Goal: Task Accomplishment & Management: Manage account settings

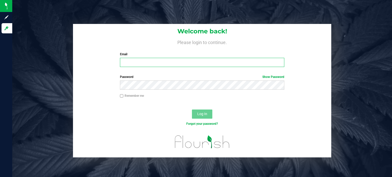
type input "[PERSON_NAME][EMAIL_ADDRESS][PERSON_NAME][DOMAIN_NAME]"
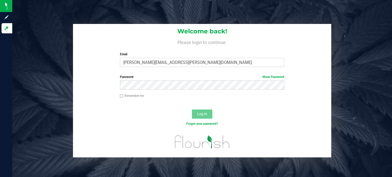
click at [201, 119] on button "Log In" at bounding box center [202, 114] width 20 height 9
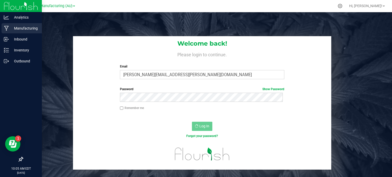
click at [19, 27] on p "Manufacturing" at bounding box center [24, 28] width 31 height 6
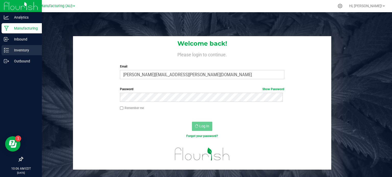
click at [19, 48] on p "Inventory" at bounding box center [24, 50] width 31 height 6
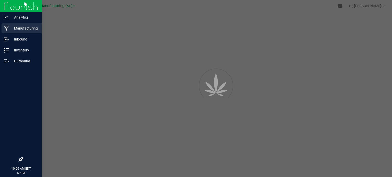
click at [5, 27] on icon at bounding box center [6, 28] width 5 height 5
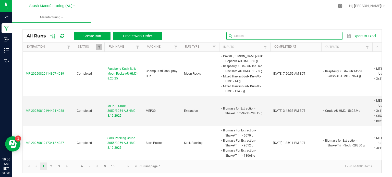
click at [323, 34] on input "text" at bounding box center [284, 36] width 116 height 8
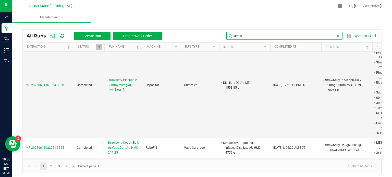
scroll to position [398, 0]
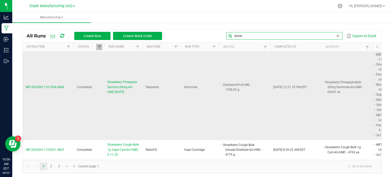
type input "straw"
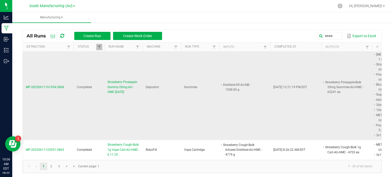
drag, startPoint x: 133, startPoint y: 80, endPoint x: 105, endPoint y: 71, distance: 28.6
click at [105, 71] on td "Strawberry Pineapple-Gummy-20mg-AU-HMC.06.11.2025" at bounding box center [123, 87] width 38 height 106
copy span "Strawberry Pineapple-Gummy-20mg-AU-HMC.06.11.2025"
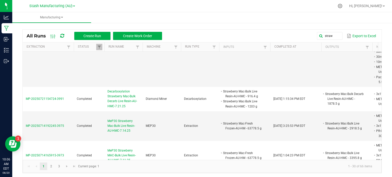
scroll to position [170, 0]
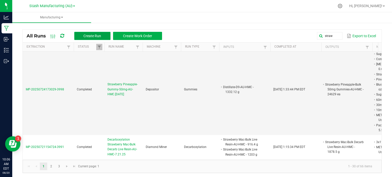
click at [103, 35] on button "Create Run" at bounding box center [92, 36] width 36 height 8
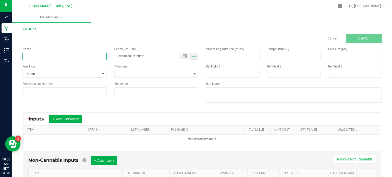
click at [60, 54] on input at bounding box center [64, 57] width 84 height 8
paste input "Strawberry Pineapple-Gummy-20mg-AU-HMC.06.11.2025"
click at [90, 57] on input "Strawberry Pineapple-Gummy-20mg-AU-HMC.06.11.2025" at bounding box center [64, 57] width 84 height 8
type input "Strawberry Pineapple-Gummy-20mg-AU-HMC.08.20.2025"
click at [193, 57] on span "Now" at bounding box center [193, 56] width 5 height 3
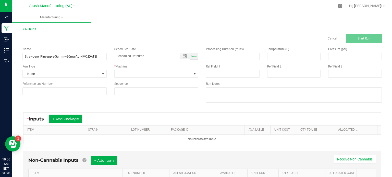
type input "08/20/2025 10:06 AM"
click at [91, 73] on span "None" at bounding box center [61, 73] width 77 height 7
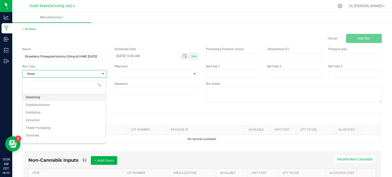
scroll to position [29, 0]
click at [54, 136] on li "Gummies" at bounding box center [64, 136] width 83 height 8
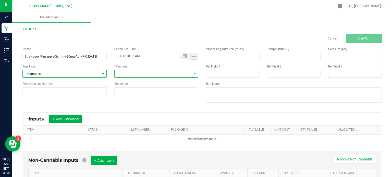
click at [126, 75] on span at bounding box center [152, 73] width 77 height 7
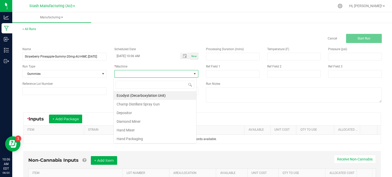
scroll to position [7, 83]
click at [129, 110] on li "Depositor" at bounding box center [154, 113] width 83 height 9
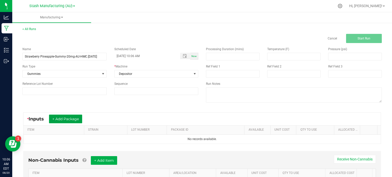
click at [72, 119] on button "+ Add Package" at bounding box center [65, 119] width 33 height 9
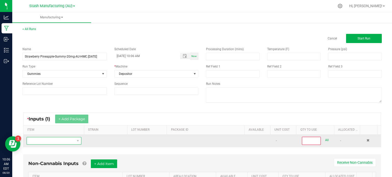
click at [58, 140] on span "NO DATA FOUND" at bounding box center [51, 140] width 48 height 7
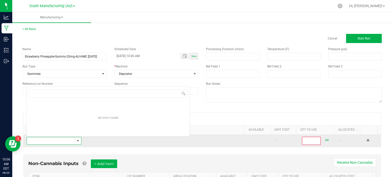
scroll to position [7, 53]
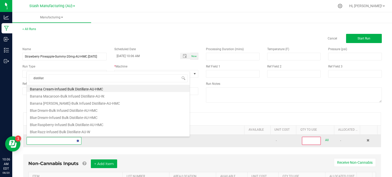
type input "distillate"
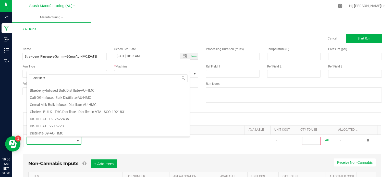
scroll to position [56, 0]
click at [57, 133] on li "Distillate-D9-AU-HMC" at bounding box center [108, 132] width 163 height 7
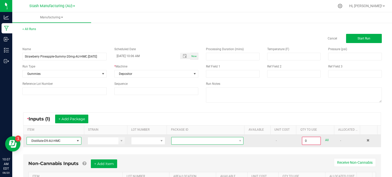
click at [204, 144] on span at bounding box center [203, 140] width 65 height 7
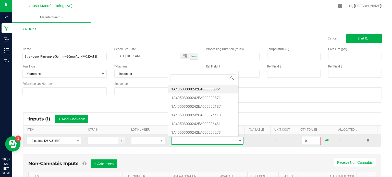
scroll to position [7, 69]
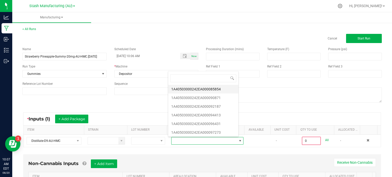
click at [204, 91] on li "1A40503000242EA000085854" at bounding box center [203, 89] width 70 height 9
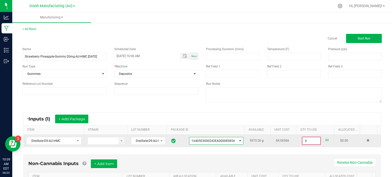
click at [304, 143] on input "0" at bounding box center [311, 140] width 18 height 7
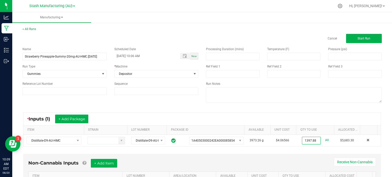
type input "1397.8800 g"
click at [268, 115] on div "* Inputs (1) + Add Package" at bounding box center [201, 119] width 357 height 13
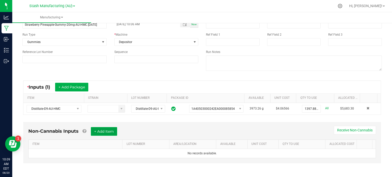
click at [107, 132] on button "+ Add Item" at bounding box center [104, 131] width 26 height 9
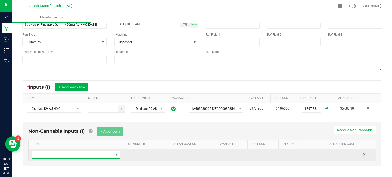
click at [83, 151] on span "NO DATA FOUND" at bounding box center [73, 154] width 82 height 7
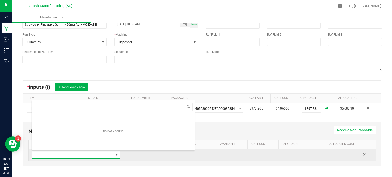
scroll to position [7, 85]
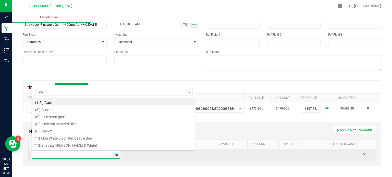
type input "pectin"
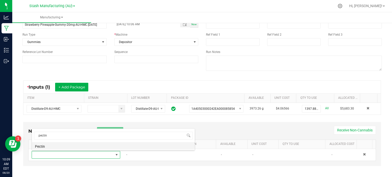
click at [75, 146] on li "Pectin" at bounding box center [113, 145] width 163 height 7
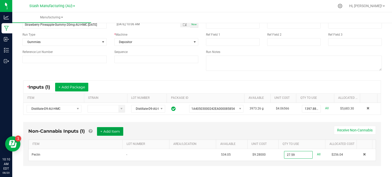
type input "27.5900 lb"
click at [113, 129] on button "+ Add Item" at bounding box center [110, 131] width 26 height 9
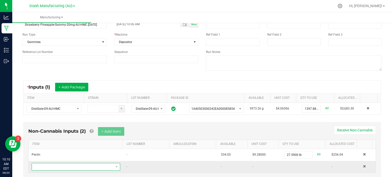
click at [66, 165] on span "NO DATA FOUND" at bounding box center [73, 166] width 82 height 7
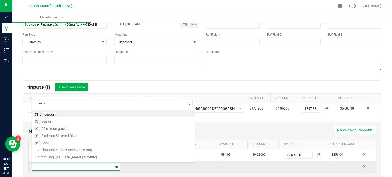
type input "sugar"
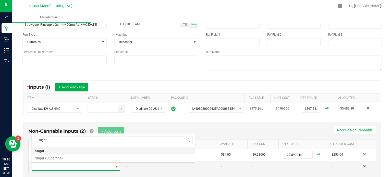
click at [49, 150] on li "Sugar" at bounding box center [113, 150] width 163 height 7
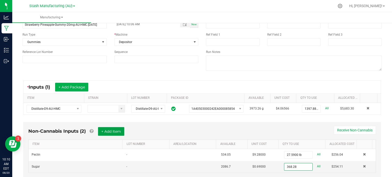
type input "368.2800 lb"
click at [108, 129] on button "+ Add Item" at bounding box center [111, 131] width 26 height 9
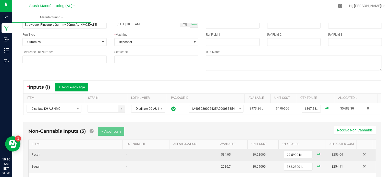
scroll to position [58, 0]
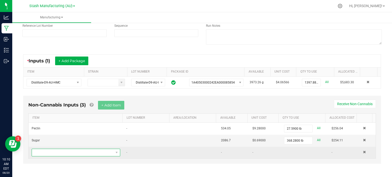
click at [75, 151] on span "NO DATA FOUND" at bounding box center [73, 152] width 82 height 7
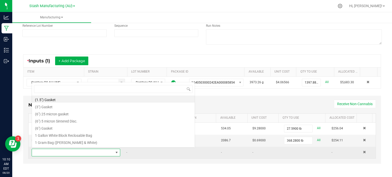
scroll to position [7, 85]
type input "cit"
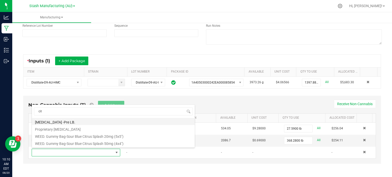
click at [58, 121] on li "Citric acid -Pre LB." at bounding box center [113, 121] width 163 height 7
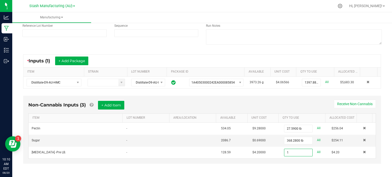
scroll to position [58, 0]
type input "1.5500 lb"
click at [114, 105] on button "+ Add Item" at bounding box center [111, 105] width 26 height 9
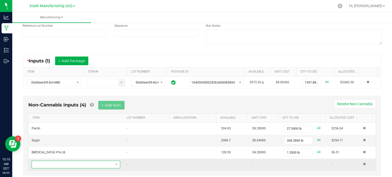
click at [61, 165] on span "NO DATA FOUND" at bounding box center [73, 164] width 82 height 7
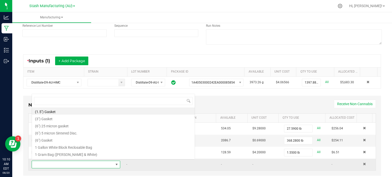
scroll to position [7, 85]
type input "corn"
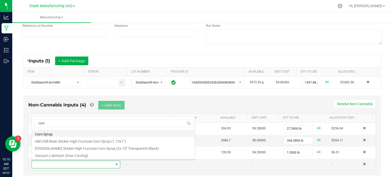
click at [59, 134] on li "Corn Syrup" at bounding box center [113, 133] width 163 height 7
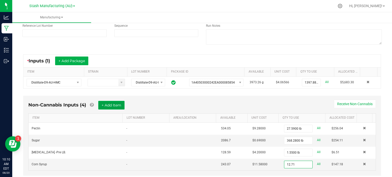
type input "12.7100 gal"
click at [117, 102] on button "+ Add Item" at bounding box center [111, 105] width 26 height 9
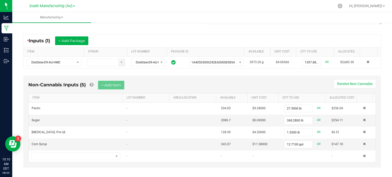
scroll to position [82, 0]
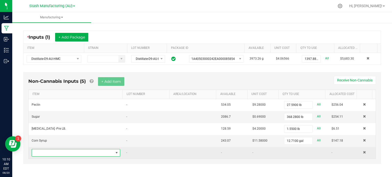
click at [70, 151] on span "NO DATA FOUND" at bounding box center [73, 152] width 82 height 7
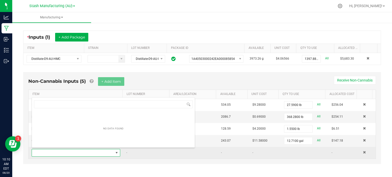
scroll to position [7, 85]
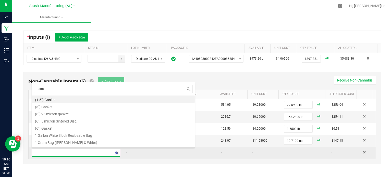
type input "straw"
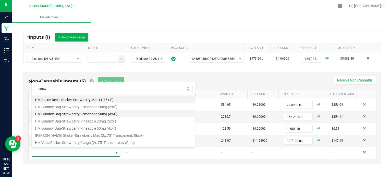
scroll to position [20, 0]
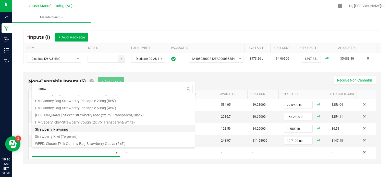
click at [53, 129] on li "Strawberry Flavoring" at bounding box center [113, 128] width 163 height 7
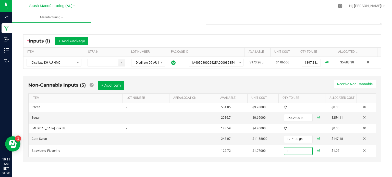
scroll to position [82, 0]
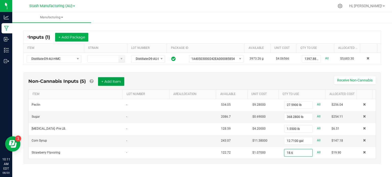
type input "18.6000 oz"
click at [113, 81] on button "+ Add Item" at bounding box center [111, 81] width 26 height 9
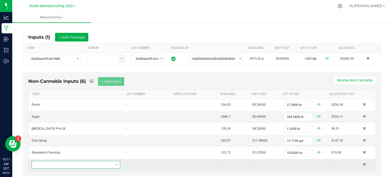
click at [60, 164] on span "NO DATA FOUND" at bounding box center [73, 164] width 82 height 7
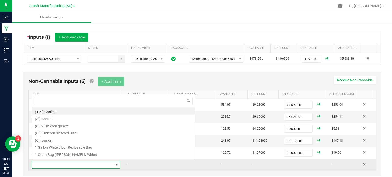
scroll to position [7, 85]
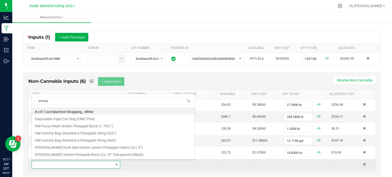
type input "pineapp"
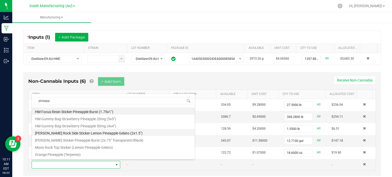
scroll to position [20, 0]
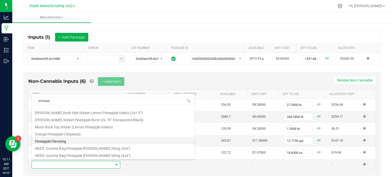
click at [54, 139] on li "Pineapple Flavoring" at bounding box center [113, 140] width 163 height 7
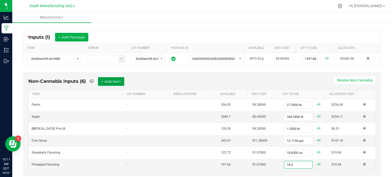
type input "18.6000 oz"
click at [110, 79] on button "+ Add Item" at bounding box center [111, 81] width 26 height 9
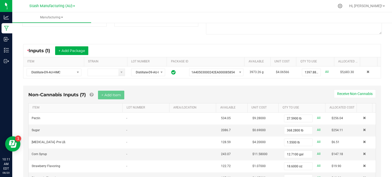
scroll to position [106, 0]
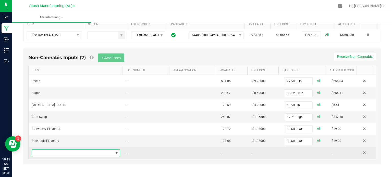
click at [47, 150] on span "NO DATA FOUND" at bounding box center [73, 153] width 82 height 7
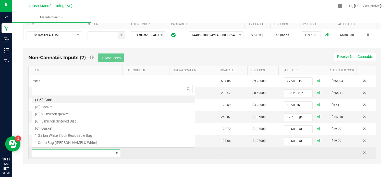
scroll to position [7, 85]
type input "blush"
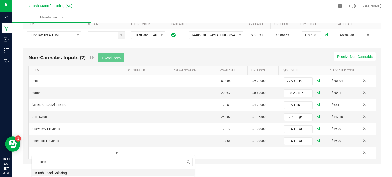
click at [45, 172] on li "Blush Food Coloring" at bounding box center [113, 172] width 163 height 7
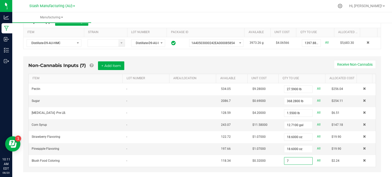
scroll to position [106, 0]
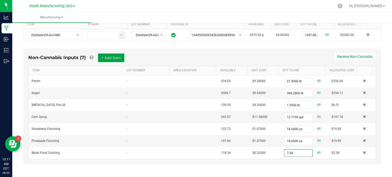
type input "7.4400 oz"
click at [113, 60] on button "+ Add Item" at bounding box center [111, 58] width 26 height 9
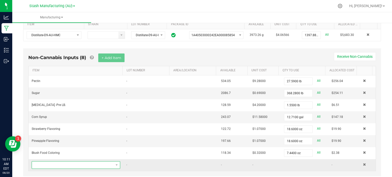
click at [56, 163] on span "NO DATA FOUND" at bounding box center [73, 165] width 82 height 7
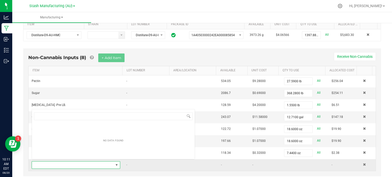
scroll to position [7, 85]
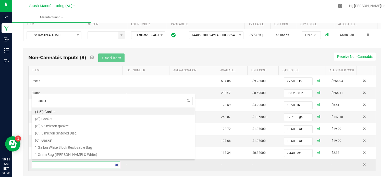
type input "superf"
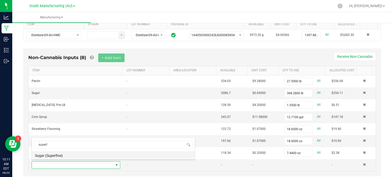
click at [57, 157] on li "Sugar (Superfine)" at bounding box center [113, 154] width 163 height 7
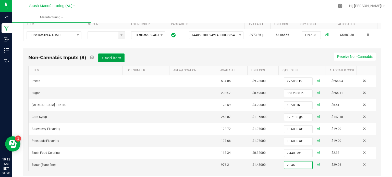
type input "20.4600 lb"
click at [112, 59] on button "+ Add Item" at bounding box center [111, 58] width 26 height 9
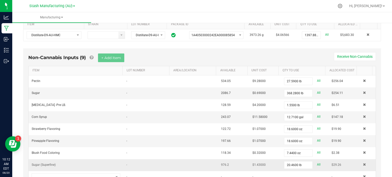
scroll to position [129, 0]
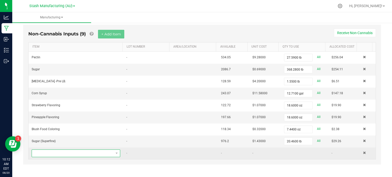
click at [58, 152] on span "NO DATA FOUND" at bounding box center [73, 153] width 82 height 7
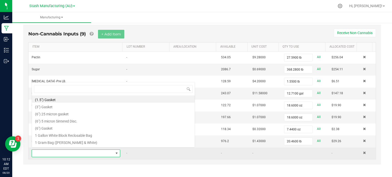
scroll to position [7, 85]
type input "60ml"
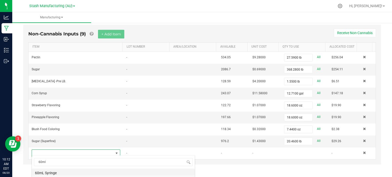
click at [45, 172] on li "60mL Syringe" at bounding box center [113, 172] width 163 height 7
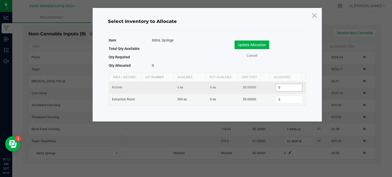
click at [284, 87] on input "0" at bounding box center [289, 87] width 26 height 7
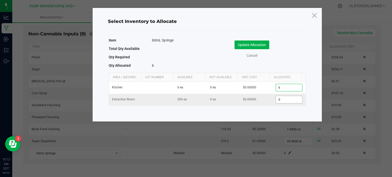
type input "6"
click at [278, 97] on input "0" at bounding box center [289, 99] width 26 height 7
type input "25"
click at [246, 44] on button "Update Allocation" at bounding box center [251, 45] width 35 height 9
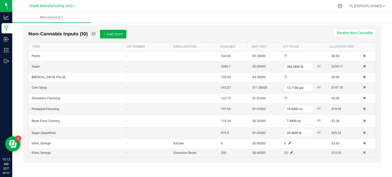
scroll to position [129, 0]
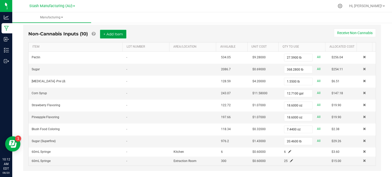
click at [113, 34] on button "+ Add Item" at bounding box center [113, 34] width 26 height 9
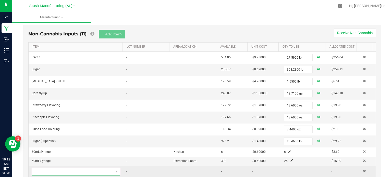
click at [55, 170] on span "NO DATA FOUND" at bounding box center [73, 171] width 82 height 7
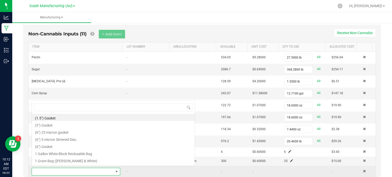
scroll to position [7, 85]
type input "30ml"
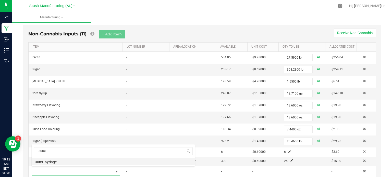
click at [47, 163] on li "30mL Syringe" at bounding box center [113, 161] width 163 height 7
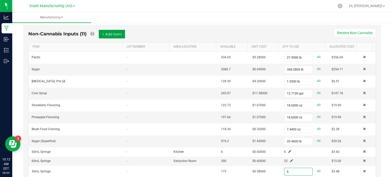
type input "6 ea"
click at [114, 32] on button "+ Add Item" at bounding box center [112, 34] width 26 height 9
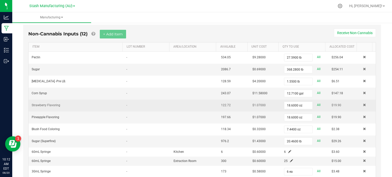
scroll to position [159, 0]
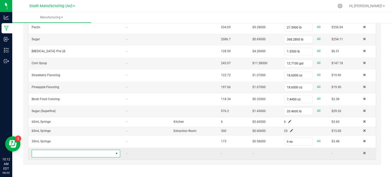
click at [53, 150] on span "NO DATA FOUND" at bounding box center [73, 153] width 82 height 7
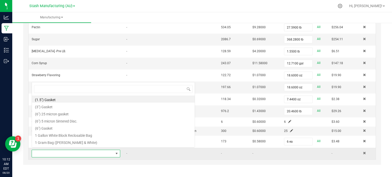
scroll to position [7, 85]
type input "10ml"
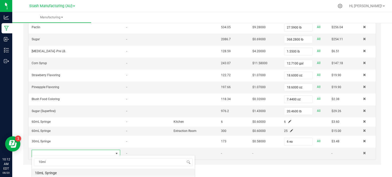
click at [46, 170] on li "10mL Syringe" at bounding box center [113, 172] width 163 height 7
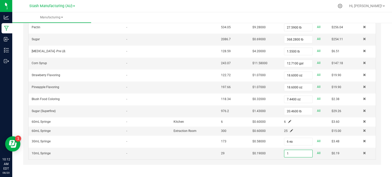
type input "1 ea"
click at [18, 94] on div "< All Runs Cancel Start Run Name Strawberry Pineapple-Gummy-20mg-AU-HMC.08.20.2…" at bounding box center [201, 20] width 379 height 317
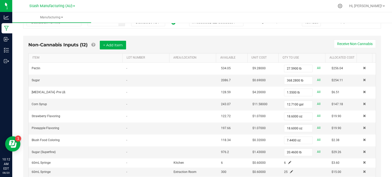
scroll to position [118, 0]
click at [119, 45] on button "+ Add Item" at bounding box center [113, 45] width 26 height 9
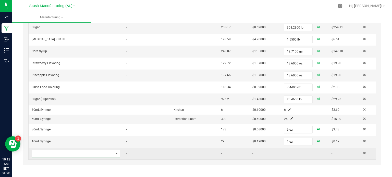
click at [60, 153] on span "NO DATA FOUND" at bounding box center [73, 153] width 82 height 7
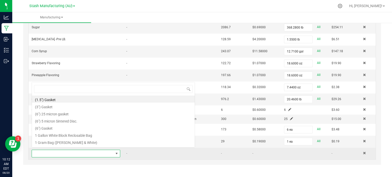
scroll to position [7, 85]
type input "metrc"
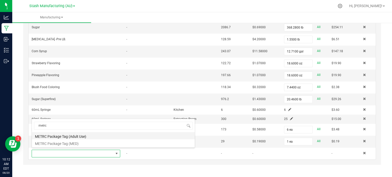
click at [58, 137] on li "METRC Package Tag (Adult Use)" at bounding box center [113, 135] width 163 height 7
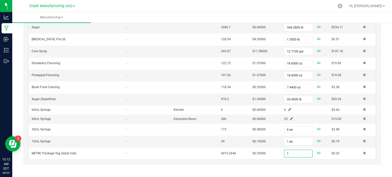
type input "1 ea"
click at [24, 108] on div "Non-Cannabis Inputs (13) + Add Item Receive Non-Cannabis ITEM LOT NUMBER AREA/L…" at bounding box center [201, 74] width 357 height 182
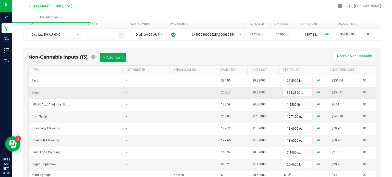
scroll to position [106, 0]
click at [114, 53] on button "+ Add Item" at bounding box center [113, 57] width 26 height 9
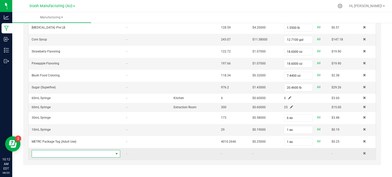
click at [58, 152] on span "NO DATA FOUND" at bounding box center [73, 153] width 82 height 7
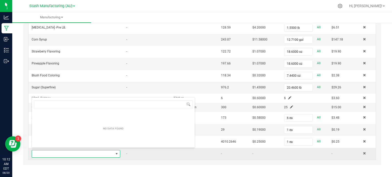
scroll to position [7, 85]
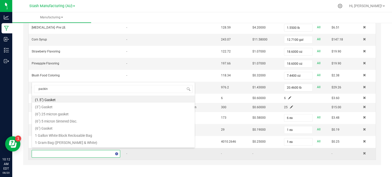
type input "packing"
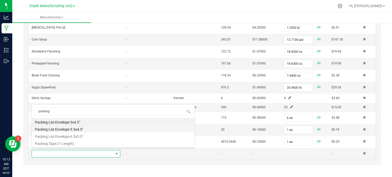
click at [62, 131] on li "Packing List Envelope 5.5x4.5"" at bounding box center [113, 128] width 163 height 7
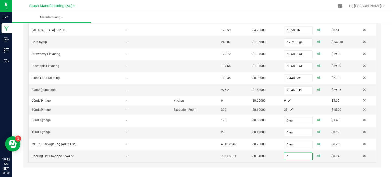
scroll to position [183, 0]
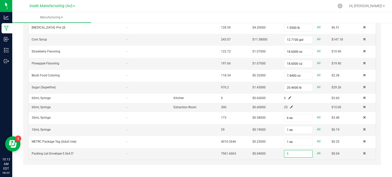
type input "1 ea"
click at [21, 109] on div "Non-Cannabis Inputs (14) + Add Item Receive Non-Cannabis ITEM LOT NUMBER AREA/L…" at bounding box center [202, 71] width 367 height 207
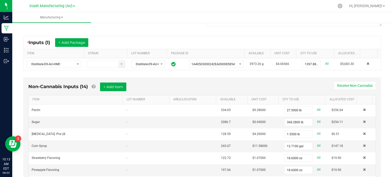
scroll to position [0, 0]
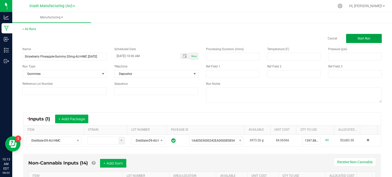
click at [362, 37] on span "Start Run" at bounding box center [363, 39] width 13 height 4
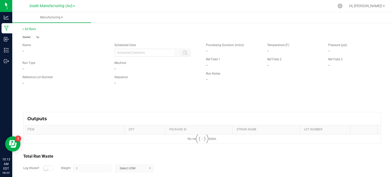
type input "08/20/2025 10:06 AM"
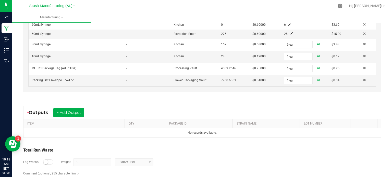
scroll to position [272, 0]
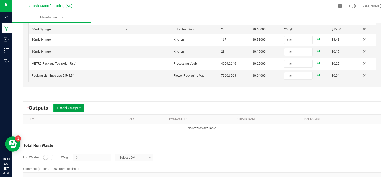
click at [64, 104] on button "+ Add Output" at bounding box center [68, 108] width 31 height 9
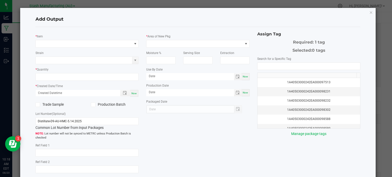
type input "05/14/2027"
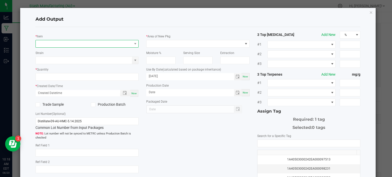
click at [75, 41] on span "NO DATA FOUND" at bounding box center [84, 43] width 96 height 7
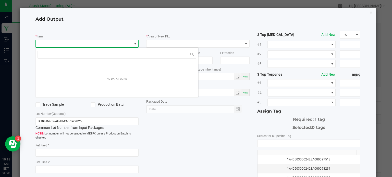
scroll to position [7, 102]
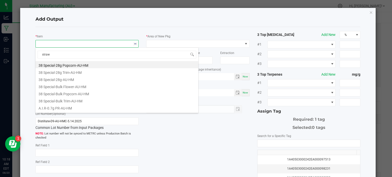
type input "strawb"
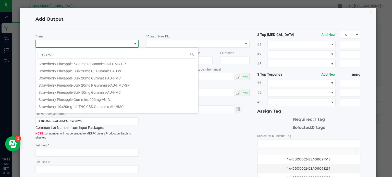
scroll to position [201, 0]
click at [88, 78] on li "Strawberry Pineapple-Bulk 20mg Gummies-AU-HMC" at bounding box center [116, 77] width 163 height 7
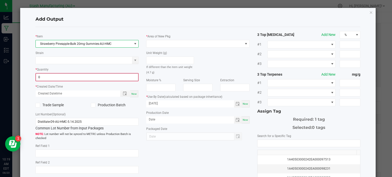
click at [58, 74] on input "0" at bounding box center [87, 77] width 102 height 7
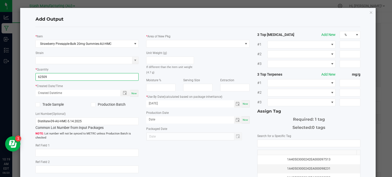
type input "62509 ea"
click at [132, 93] on span "Now" at bounding box center [133, 93] width 5 height 3
type input "08/20/2025 10:19 AM"
type input "[DATE]"
click at [93, 105] on icon at bounding box center [92, 105] width 3 height 0
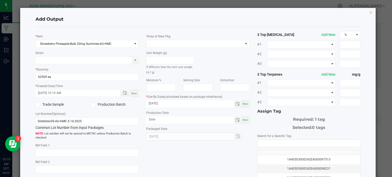
click at [0, 0] on input "Production Batch" at bounding box center [0, 0] width 0 height 0
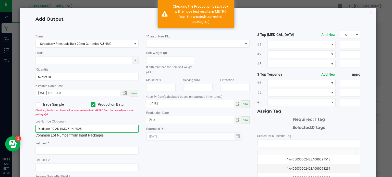
drag, startPoint x: 97, startPoint y: 131, endPoint x: 17, endPoint y: 115, distance: 81.0
click at [17, 115] on ngb-modal-window "Add Output * Item Strawberry Pineapple-Bulk 20mg Gummies-AU-HMC Strain * Quanti…" at bounding box center [197, 88] width 395 height 177
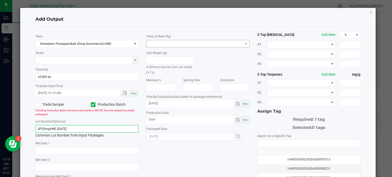
type input "SP20mgHMC.08.20.2025"
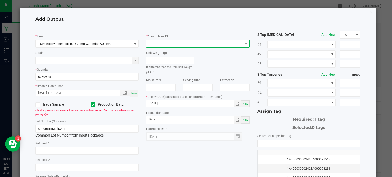
click at [171, 43] on span at bounding box center [194, 43] width 96 height 7
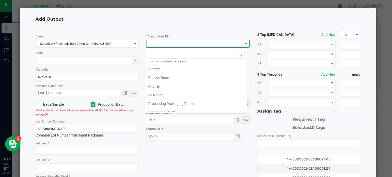
scroll to position [49, 0]
click at [166, 92] on li "Oil Room" at bounding box center [195, 95] width 101 height 9
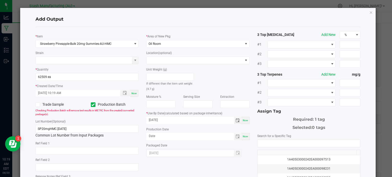
drag, startPoint x: 203, startPoint y: 121, endPoint x: 125, endPoint y: 109, distance: 79.4
click at [125, 109] on div "* Item Strawberry Pineapple-Bulk 20mg Gummies-AU-HMC Strain * Quantity 62509 ea…" at bounding box center [198, 122] width 332 height 183
type input "08/18/2026"
click at [151, 135] on input "month/day/year" at bounding box center [190, 136] width 88 height 6
type input "08/18/2025"
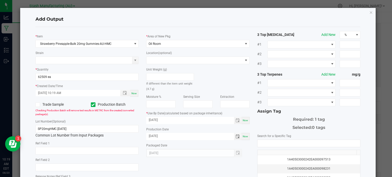
click at [217, 76] on div "Unit Weight (g) If different than the item unit weight (4.7 g)" at bounding box center [197, 77] width 111 height 27
click at [293, 162] on td "1A40503000242EA000098591" at bounding box center [308, 166] width 103 height 9
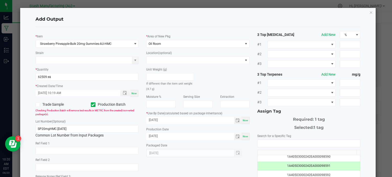
click at [218, 167] on div "* Item Strawberry Pineapple-Bulk 20mg Gummies-AU-HMC Strain * Quantity 62509 ea…" at bounding box center [198, 122] width 332 height 183
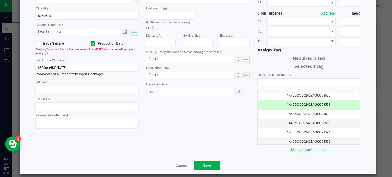
scroll to position [64, 0]
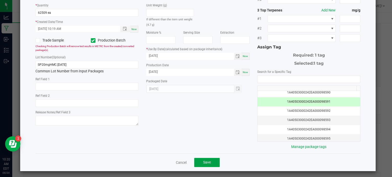
click at [199, 159] on button "Save" at bounding box center [206, 162] width 25 height 9
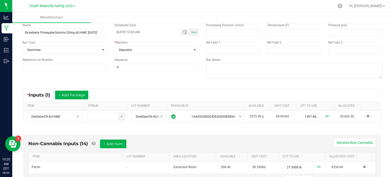
scroll to position [0, 0]
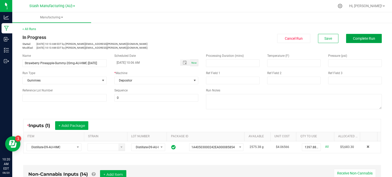
click at [366, 41] on button "Complete Run" at bounding box center [364, 38] width 36 height 9
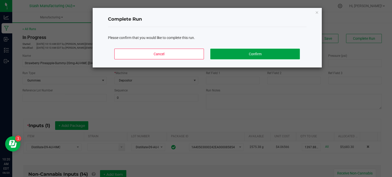
click at [274, 52] on button "Confirm" at bounding box center [254, 54] width 89 height 11
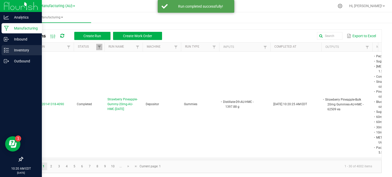
click at [19, 48] on p "Inventory" at bounding box center [24, 50] width 31 height 6
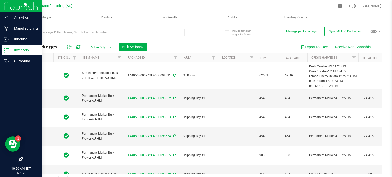
type input "2025-08-18"
type input "2026-08-18"
type input "2026-06-05"
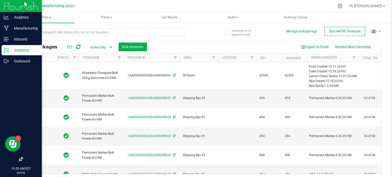
type input "2026-06-05"
type input "2026-07-08"
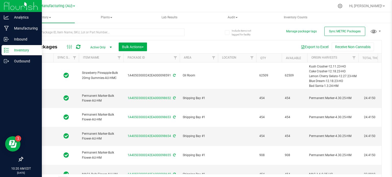
type input "2026-07-24"
type input "2026-07-02"
type input "2026-07-22"
type input "2026-07-02"
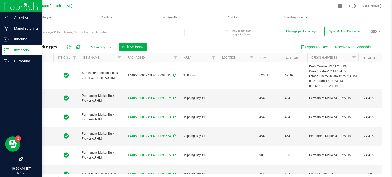
type input "2026-07-02"
type input "2026-07-08"
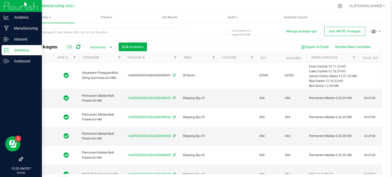
type input "2026-07-08"
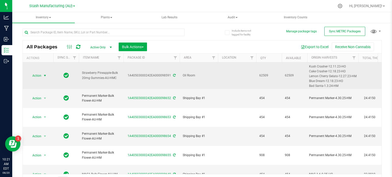
click at [44, 75] on span "select" at bounding box center [45, 76] width 4 height 4
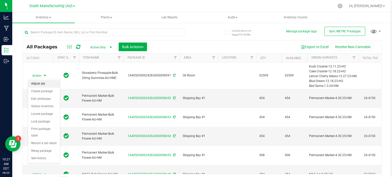
click at [43, 84] on li "Adjust qty" at bounding box center [44, 84] width 32 height 8
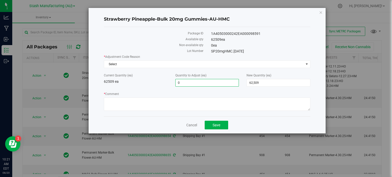
click at [202, 84] on span "0 0" at bounding box center [207, 83] width 64 height 8
type input "-1602"
type input "-1,602"
type input "60,907"
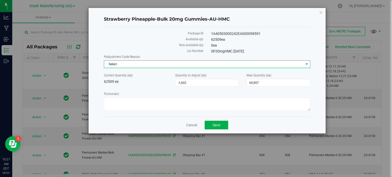
click at [182, 63] on span "Select" at bounding box center [203, 64] width 199 height 7
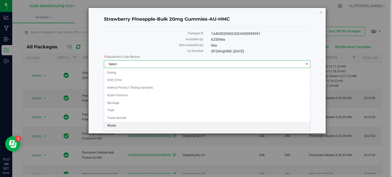
click at [138, 122] on li "Waste" at bounding box center [207, 126] width 206 height 8
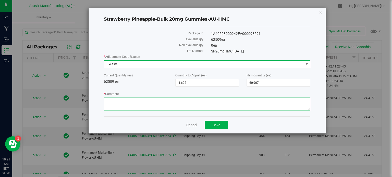
click at [144, 108] on textarea "* Comment" at bounding box center [207, 104] width 206 height 13
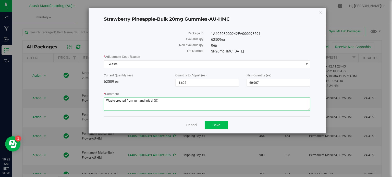
type textarea "Waste created from run and initial QC"
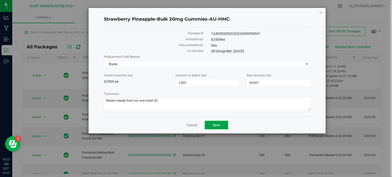
click at [222, 125] on button "Save" at bounding box center [215, 125] width 23 height 9
